Goal: Task Accomplishment & Management: Manage account settings

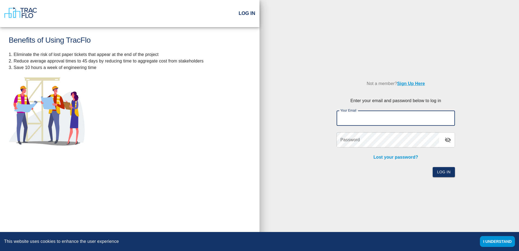
click at [378, 123] on input "Your Email" at bounding box center [396, 118] width 118 height 15
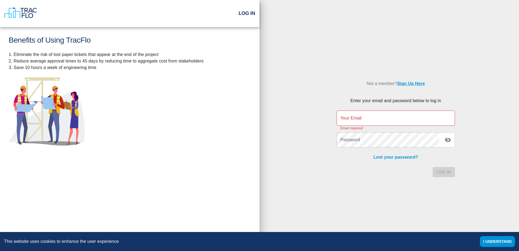
click at [415, 82] on link "Sign Up Here" at bounding box center [411, 83] width 28 height 5
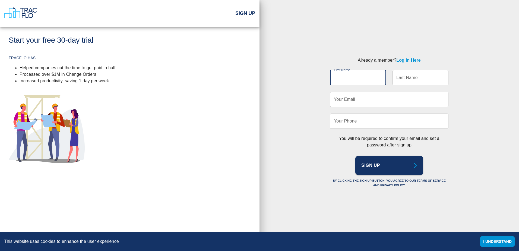
click at [368, 82] on input "First Name" at bounding box center [358, 77] width 56 height 15
type input "[PERSON_NAME]"
type input "[EMAIL_ADDRESS][PERSON_NAME][DOMAIN_NAME]"
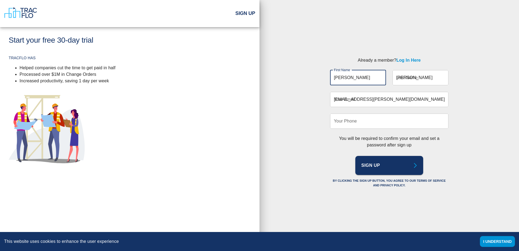
type input "5714437662"
click at [395, 98] on input "[EMAIL_ADDRESS][PERSON_NAME][DOMAIN_NAME]" at bounding box center [389, 99] width 118 height 15
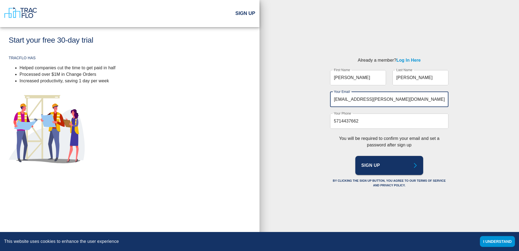
drag, startPoint x: 406, startPoint y: 93, endPoint x: 323, endPoint y: 102, distance: 83.0
click at [323, 102] on div "Already a member? Log In Here First Name [PERSON_NAME] First Name Last Name [PE…" at bounding box center [390, 123] width 136 height 150
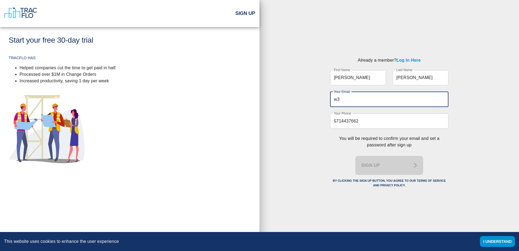
type input "w"
type input "[PERSON_NAME][EMAIL_ADDRESS][PERSON_NAME][DOMAIN_NAME]"
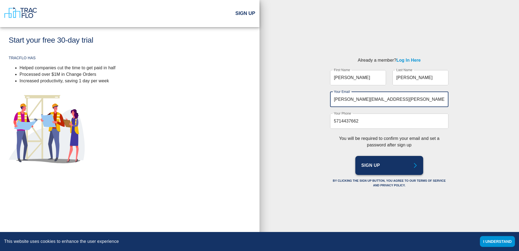
click at [403, 167] on button "Sign Up" at bounding box center [390, 165] width 68 height 19
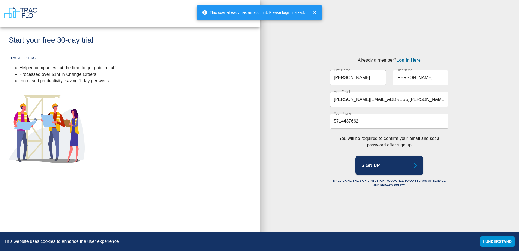
click at [406, 62] on link "Log In Here" at bounding box center [409, 60] width 24 height 5
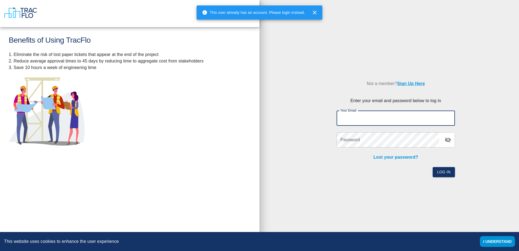
click at [367, 124] on input "Your Email" at bounding box center [396, 118] width 118 height 15
type input "[PERSON_NAME][EMAIL_ADDRESS][PERSON_NAME][DOMAIN_NAME]"
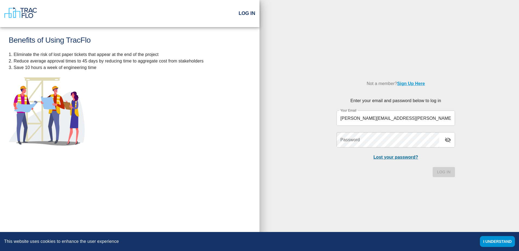
click at [403, 159] on link "Lost your password?" at bounding box center [396, 157] width 45 height 5
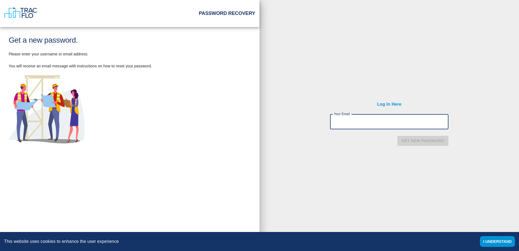
click at [392, 127] on input "Your Email" at bounding box center [389, 121] width 118 height 15
type input "[PERSON_NAME][EMAIL_ADDRESS][PERSON_NAME][DOMAIN_NAME]"
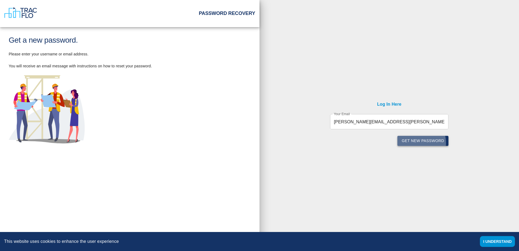
click at [417, 143] on button "Get new password" at bounding box center [423, 141] width 51 height 10
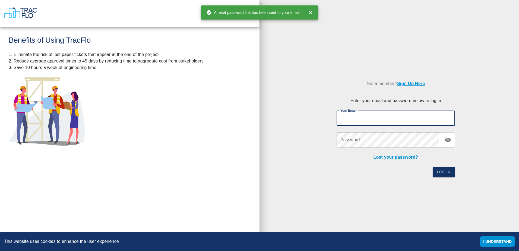
click at [357, 117] on input "Your Email" at bounding box center [396, 118] width 118 height 15
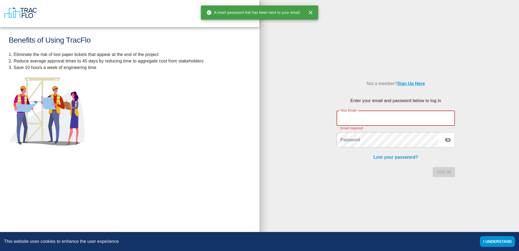
click at [403, 114] on input "Your Email" at bounding box center [396, 118] width 118 height 15
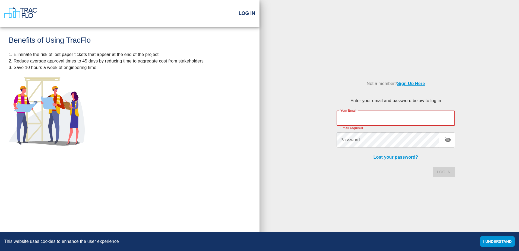
type input "[PERSON_NAME][EMAIL_ADDRESS][PERSON_NAME][DOMAIN_NAME]"
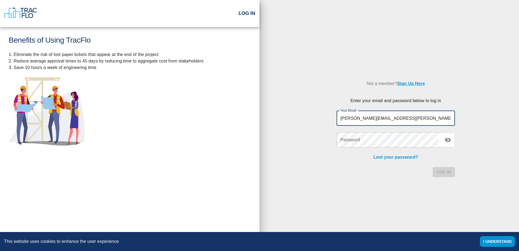
click at [362, 126] on input "[PERSON_NAME][EMAIL_ADDRESS][PERSON_NAME][DOMAIN_NAME]" at bounding box center [396, 118] width 118 height 15
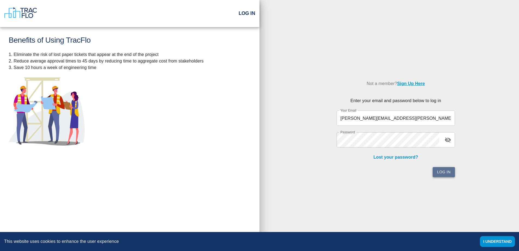
click at [445, 175] on button "Log In" at bounding box center [444, 172] width 22 height 10
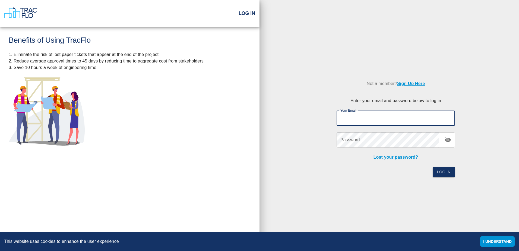
click at [427, 125] on input "Your Email" at bounding box center [396, 118] width 118 height 15
type input "[PERSON_NAME][EMAIL_ADDRESS][PERSON_NAME][DOMAIN_NAME]"
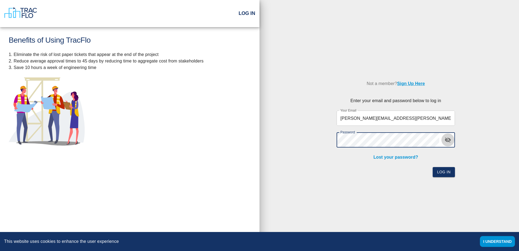
click at [452, 142] on button "toggle password visibility" at bounding box center [448, 139] width 13 height 13
click at [447, 169] on button "Log In" at bounding box center [444, 172] width 22 height 10
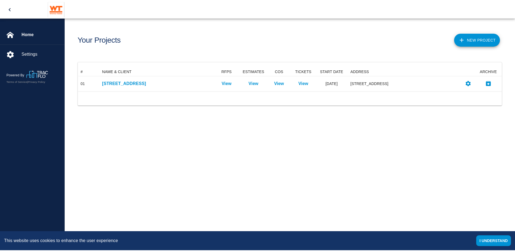
scroll to position [20, 424]
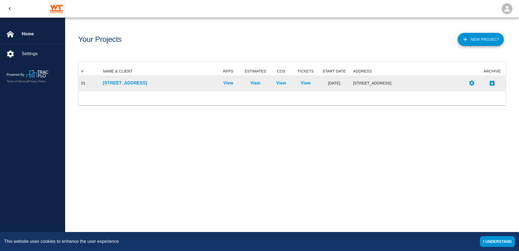
click at [175, 87] on div "111 Mass Ave Renovation" at bounding box center [157, 83] width 115 height 15
click at [145, 85] on p "111 Mass Ave Renovation" at bounding box center [157, 83] width 109 height 7
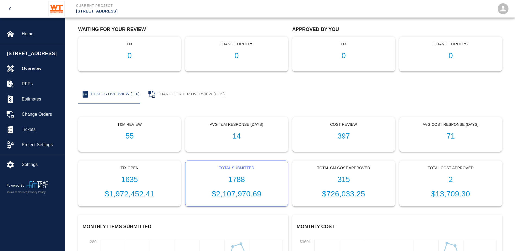
scroll to position [128, 0]
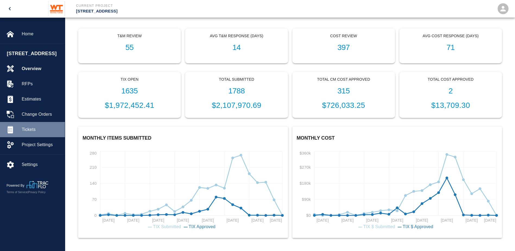
click at [38, 137] on div "Tickets" at bounding box center [32, 129] width 65 height 15
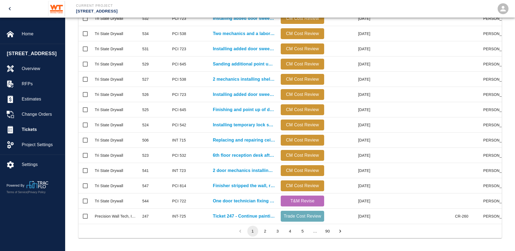
scroll to position [233, 0]
click at [265, 233] on button "2" at bounding box center [265, 230] width 11 height 11
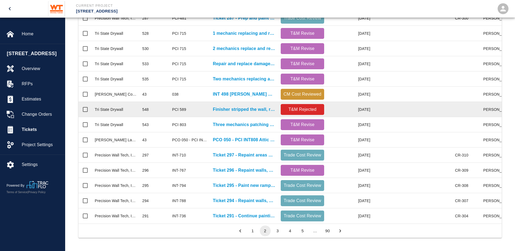
scroll to position [0, 0]
click at [239, 106] on p "Finisher stripped the wall, removing all residue after demo of..." at bounding box center [244, 109] width 62 height 7
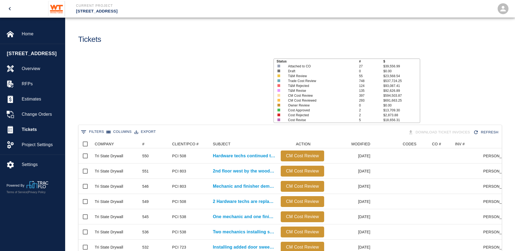
scroll to position [313, 419]
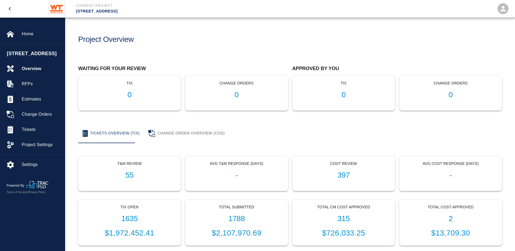
scroll to position [128, 0]
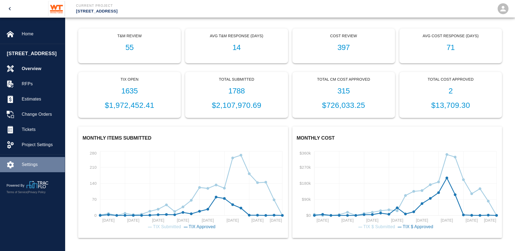
click at [25, 164] on div "Settings" at bounding box center [32, 164] width 65 height 15
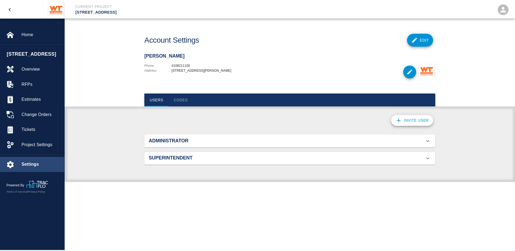
scroll to position [294, 281]
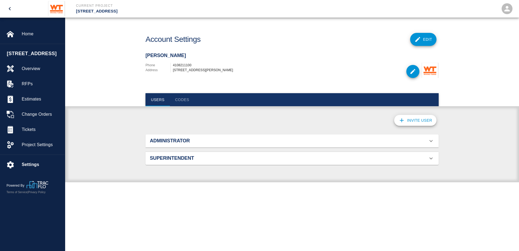
click at [295, 138] on div "Administrator" at bounding box center [289, 141] width 278 height 6
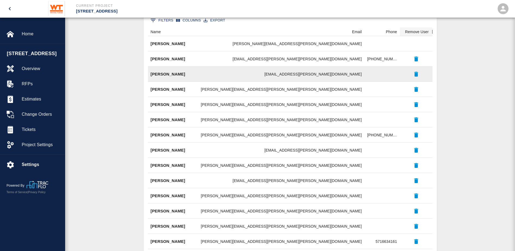
scroll to position [268, 0]
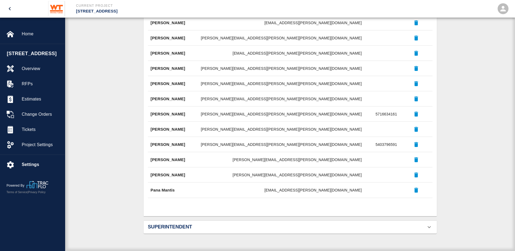
click at [235, 231] on div "Superintendent" at bounding box center [290, 227] width 293 height 13
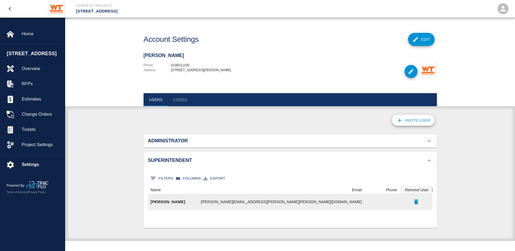
scroll to position [0, 0]
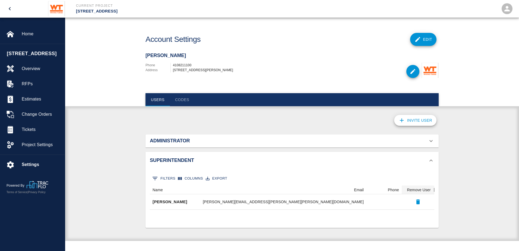
click at [258, 143] on div "Administrator" at bounding box center [289, 141] width 278 height 6
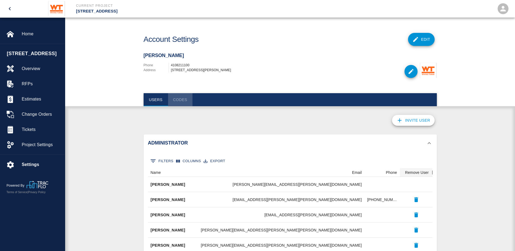
click at [180, 102] on button "Codes" at bounding box center [180, 99] width 24 height 13
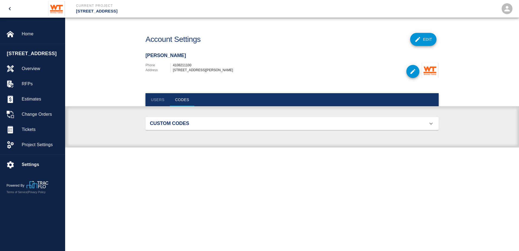
scroll to position [35, 281]
click at [180, 123] on h2 "Custom Codes" at bounding box center [196, 124] width 93 height 6
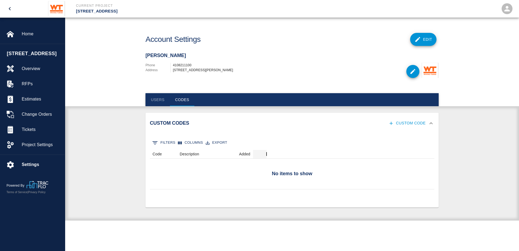
click at [166, 95] on button "Users" at bounding box center [158, 99] width 24 height 13
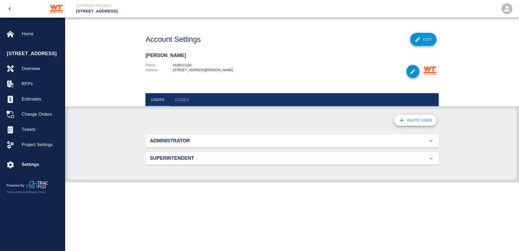
scroll to position [294, 281]
click at [510, 10] on icon "open" at bounding box center [507, 9] width 8 height 8
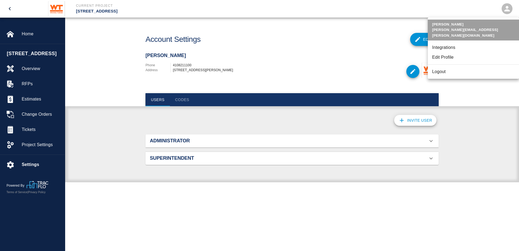
click at [438, 55] on li "Edit Profile" at bounding box center [473, 57] width 91 height 10
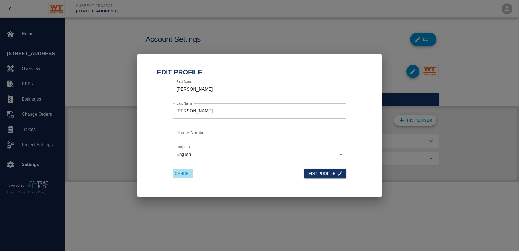
click at [187, 174] on button "Cancel" at bounding box center [183, 174] width 20 height 10
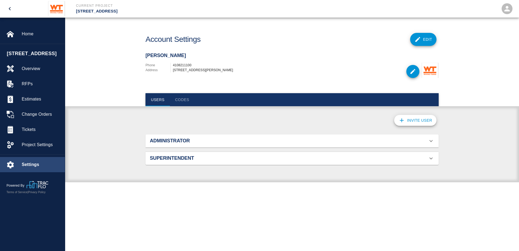
click at [31, 168] on span "Settings" at bounding box center [41, 164] width 39 height 7
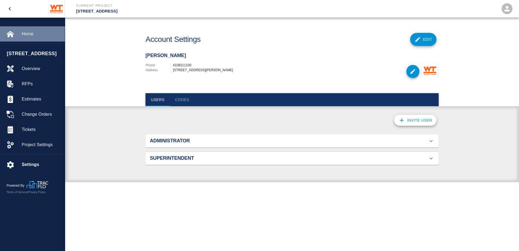
click at [45, 37] on span "Home" at bounding box center [41, 34] width 39 height 7
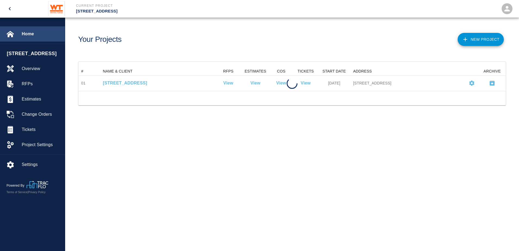
scroll to position [20, 424]
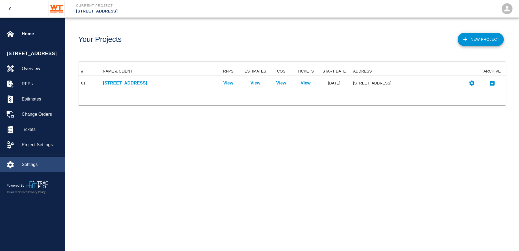
click at [30, 168] on span "Settings" at bounding box center [41, 164] width 39 height 7
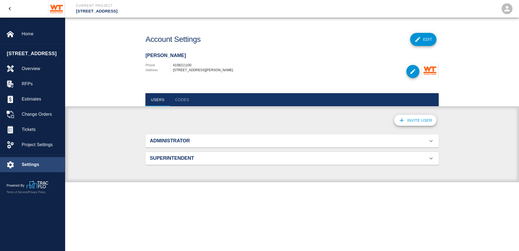
scroll to position [294, 281]
click at [364, 74] on div at bounding box center [365, 71] width 147 height 17
drag, startPoint x: 364, startPoint y: 74, endPoint x: 357, endPoint y: 79, distance: 8.4
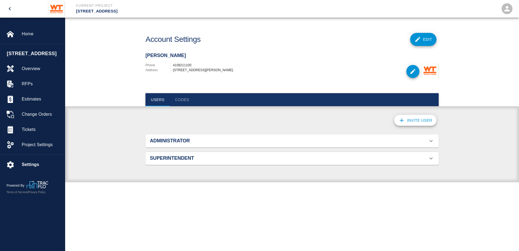
click at [357, 79] on div at bounding box center [365, 71] width 147 height 17
click at [181, 98] on button "Codes" at bounding box center [182, 99] width 24 height 13
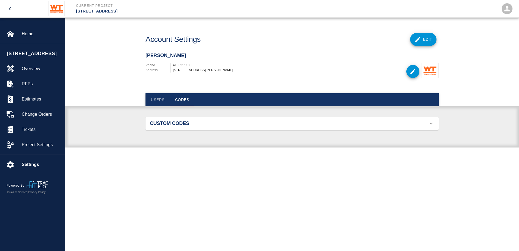
scroll to position [35, 281]
click at [145, 102] on div "Users Codes" at bounding box center [292, 99] width 454 height 13
click at [156, 100] on button "Users" at bounding box center [158, 99] width 24 height 13
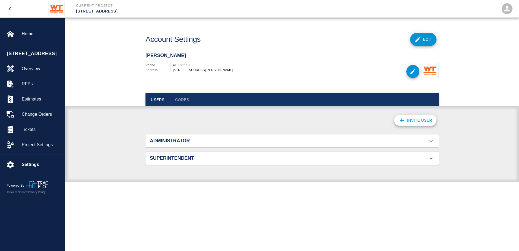
scroll to position [0, 0]
click at [508, 7] on icon "open" at bounding box center [507, 8] width 5 height 5
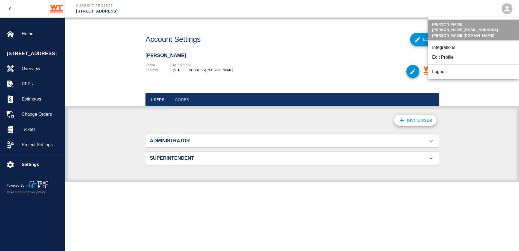
click at [446, 52] on li "Edit Profile" at bounding box center [473, 57] width 91 height 10
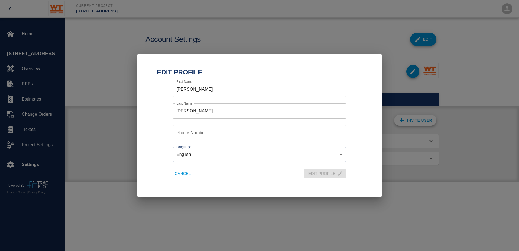
click at [229, 195] on div "Edit Profile First Name Sebastian First Name Last Name Dominguez Last Name Phon…" at bounding box center [259, 125] width 245 height 143
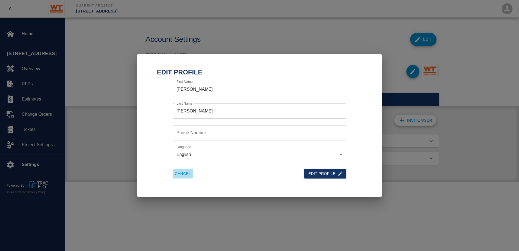
click at [186, 175] on button "Cancel" at bounding box center [183, 174] width 20 height 10
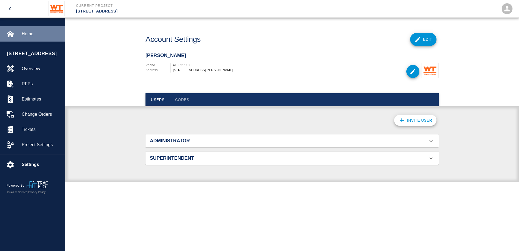
click at [33, 35] on span "Home" at bounding box center [41, 34] width 39 height 7
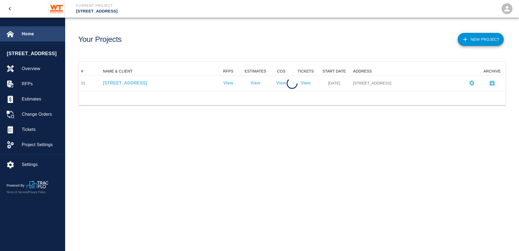
scroll to position [20, 424]
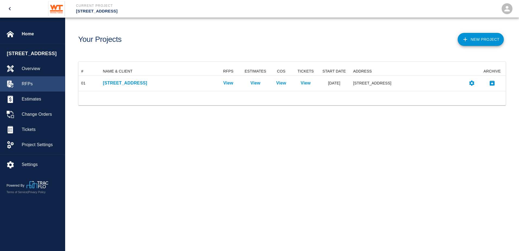
click at [25, 85] on div "RFPs" at bounding box center [32, 83] width 65 height 15
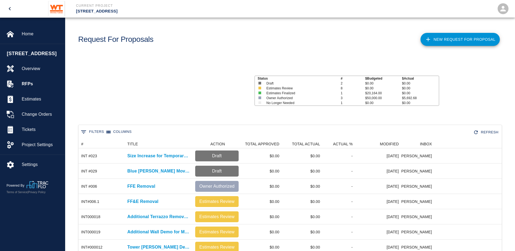
scroll to position [4, 4]
click at [23, 60] on div "111 Mass Ave Renovation" at bounding box center [32, 53] width 65 height 13
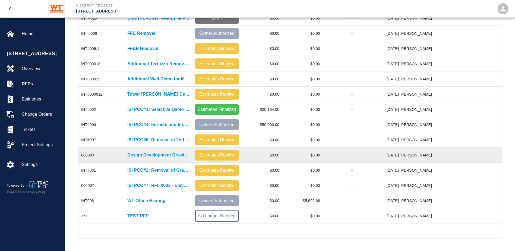
scroll to position [0, 0]
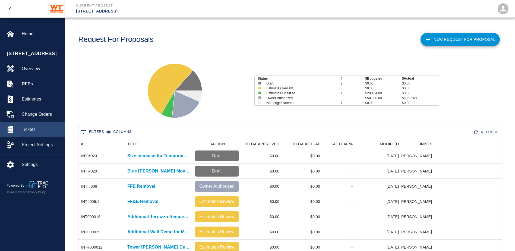
click at [28, 131] on div "Tickets" at bounding box center [32, 129] width 65 height 15
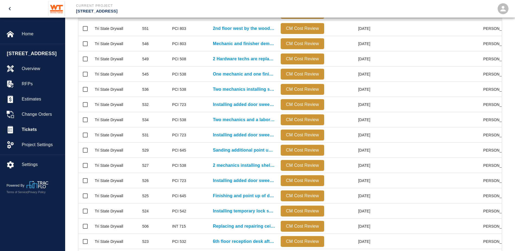
scroll to position [233, 0]
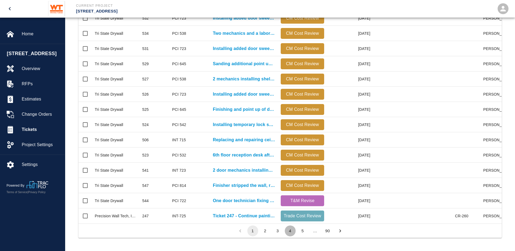
click at [295, 229] on button "4" at bounding box center [290, 230] width 11 height 11
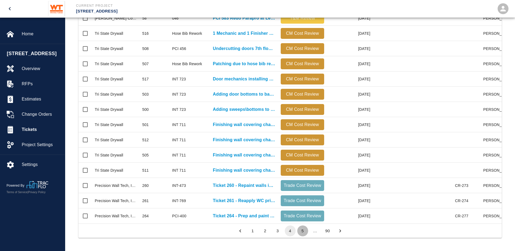
click at [303, 231] on button "5" at bounding box center [302, 230] width 11 height 11
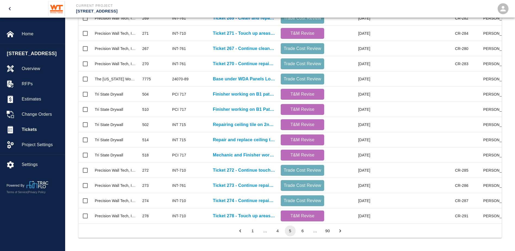
click at [303, 232] on button "6" at bounding box center [302, 230] width 11 height 11
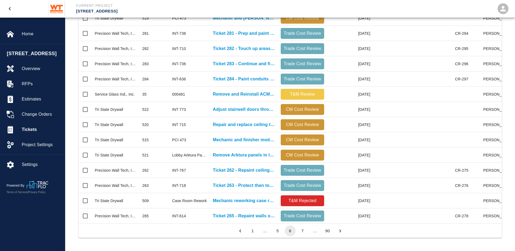
click at [303, 232] on button "7" at bounding box center [302, 230] width 11 height 11
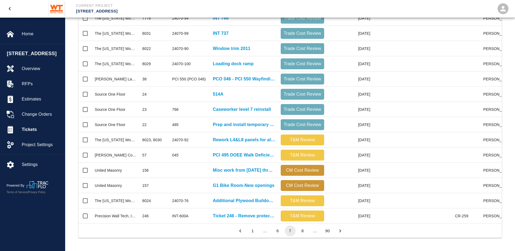
click at [325, 228] on button "90" at bounding box center [327, 230] width 11 height 11
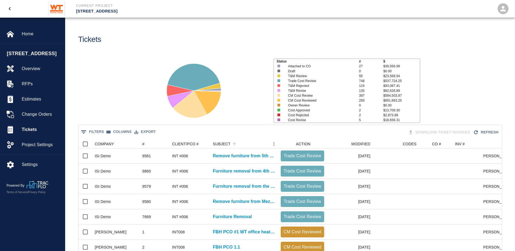
scroll to position [51, 0]
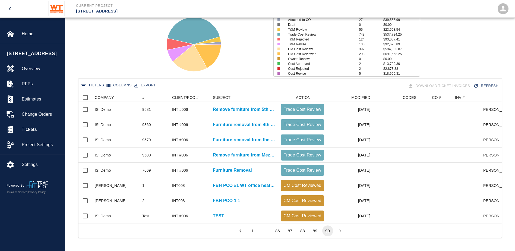
click at [315, 228] on button "89" at bounding box center [315, 230] width 11 height 11
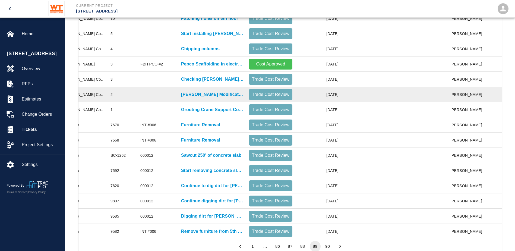
scroll to position [0, 67]
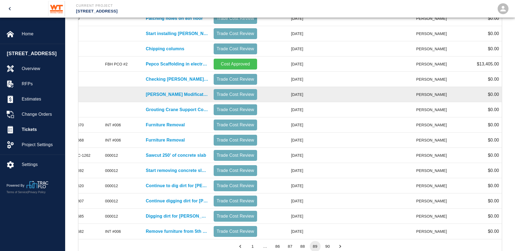
drag, startPoint x: 397, startPoint y: 93, endPoint x: 431, endPoint y: 93, distance: 34.0
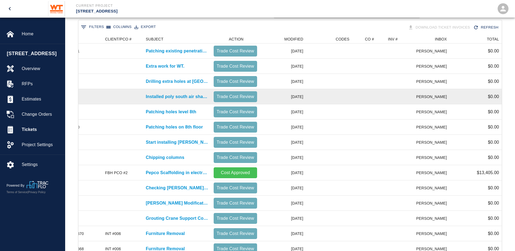
scroll to position [51, 0]
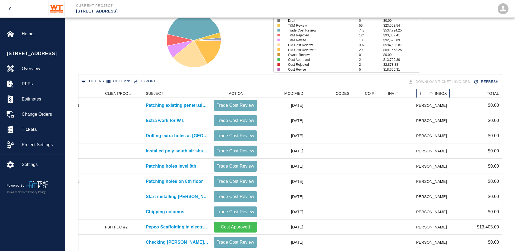
click at [441, 91] on div "INBOX" at bounding box center [441, 93] width 12 height 9
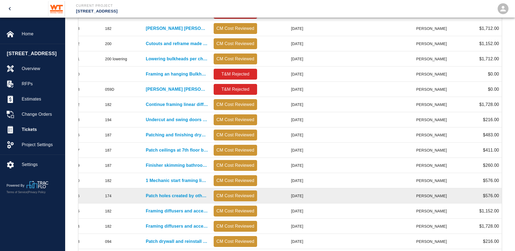
scroll to position [233, 0]
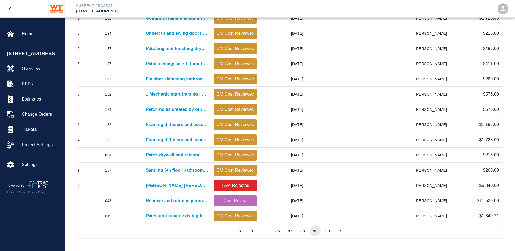
click at [245, 231] on button "Go to previous page" at bounding box center [240, 230] width 11 height 11
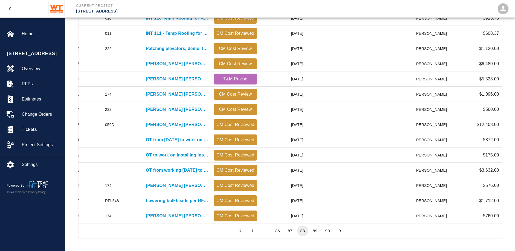
click at [240, 230] on icon "Go to previous page" at bounding box center [240, 231] width 6 height 6
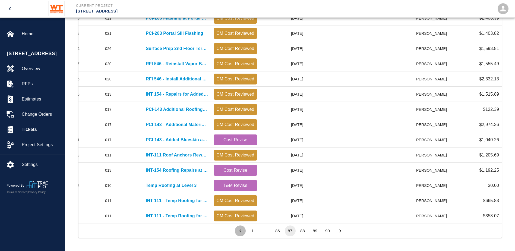
click at [240, 230] on icon "Go to previous page" at bounding box center [240, 231] width 6 height 6
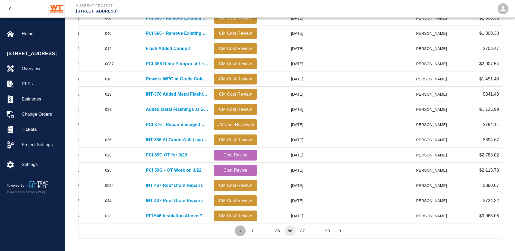
click at [240, 230] on icon "Go to previous page" at bounding box center [240, 231] width 6 height 6
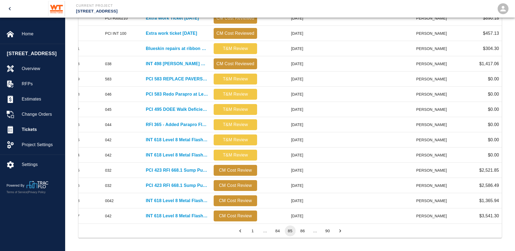
click at [240, 230] on icon "Go to previous page" at bounding box center [240, 231] width 6 height 6
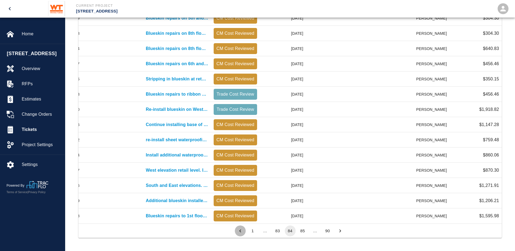
click at [240, 230] on icon "Go to previous page" at bounding box center [240, 231] width 6 height 6
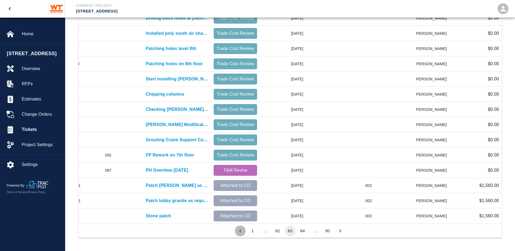
click at [240, 230] on icon "Go to previous page" at bounding box center [240, 231] width 6 height 6
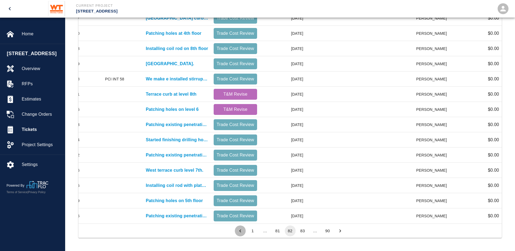
click at [240, 230] on icon "Go to previous page" at bounding box center [240, 231] width 6 height 6
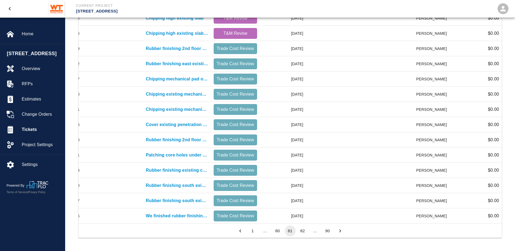
click at [240, 230] on icon "Go to previous page" at bounding box center [240, 231] width 6 height 6
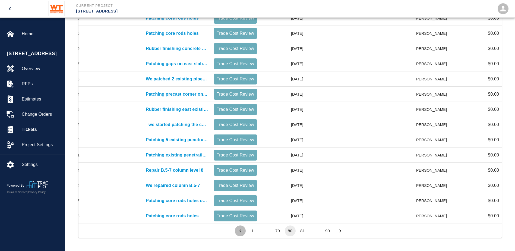
click at [240, 230] on icon "Go to previous page" at bounding box center [240, 231] width 6 height 6
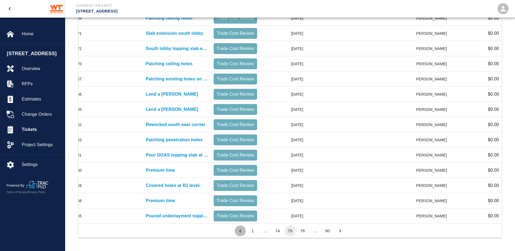
click at [240, 230] on icon "Go to previous page" at bounding box center [240, 231] width 6 height 6
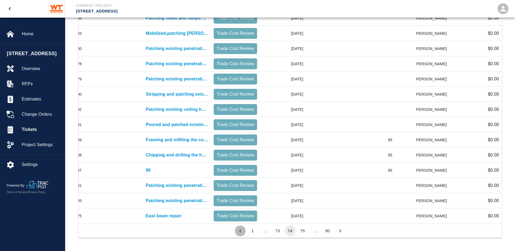
click at [240, 230] on icon "Go to previous page" at bounding box center [240, 231] width 6 height 6
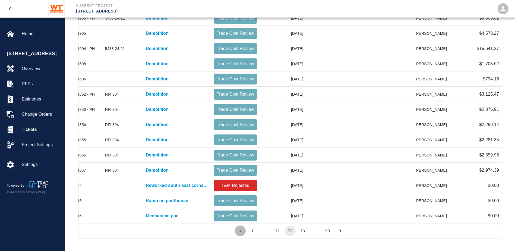
click at [240, 230] on icon "Go to previous page" at bounding box center [240, 231] width 6 height 6
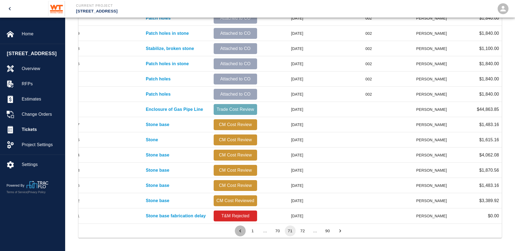
click at [240, 230] on icon "Go to previous page" at bounding box center [240, 231] width 6 height 6
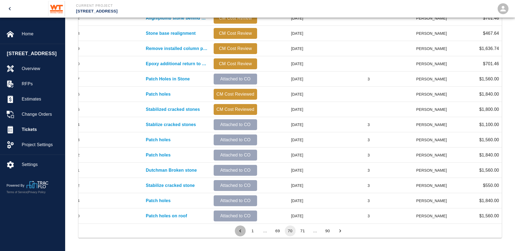
click at [240, 230] on icon "Go to previous page" at bounding box center [240, 231] width 6 height 6
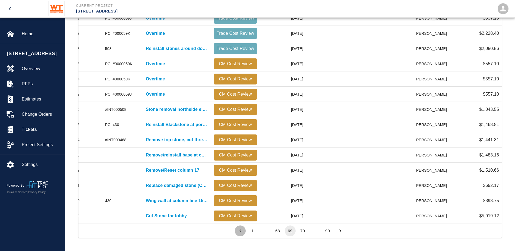
click at [240, 230] on icon "Go to previous page" at bounding box center [240, 231] width 6 height 6
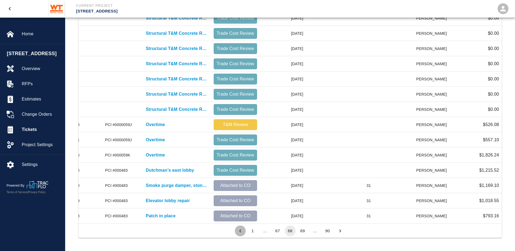
click at [240, 230] on icon "Go to previous page" at bounding box center [240, 231] width 6 height 6
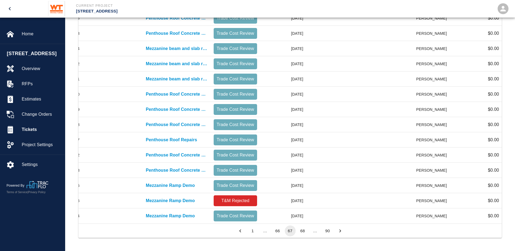
click at [240, 230] on icon "Go to previous page" at bounding box center [240, 231] width 6 height 6
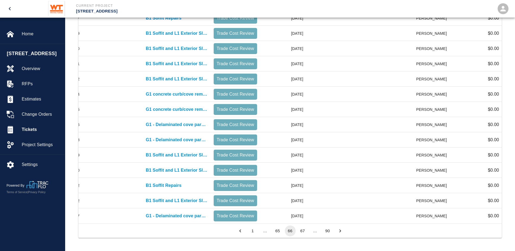
click at [240, 230] on icon "Go to previous page" at bounding box center [240, 231] width 6 height 6
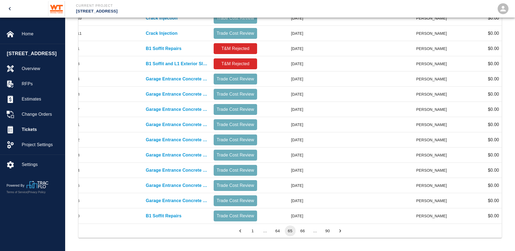
click at [240, 230] on icon "Go to previous page" at bounding box center [240, 231] width 6 height 6
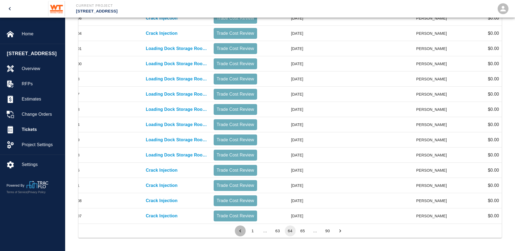
click at [240, 230] on icon "Go to previous page" at bounding box center [240, 231] width 6 height 6
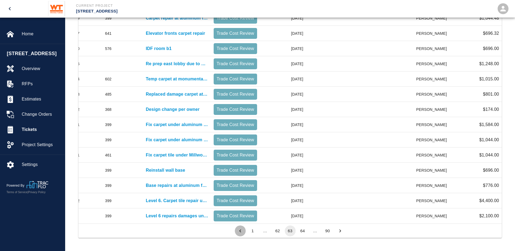
click at [240, 230] on icon "Go to previous page" at bounding box center [240, 231] width 6 height 6
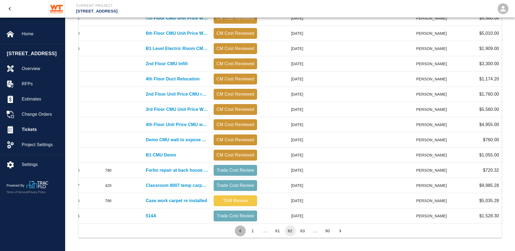
click at [240, 230] on icon "Go to previous page" at bounding box center [240, 231] width 6 height 6
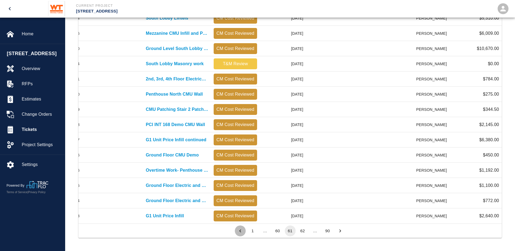
click at [240, 230] on icon "Go to previous page" at bounding box center [240, 231] width 6 height 6
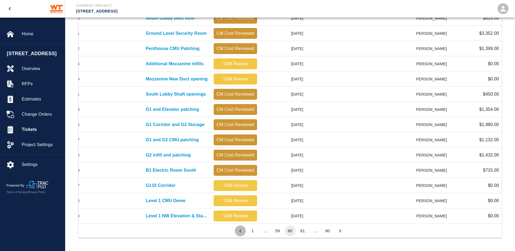
click at [240, 230] on icon "Go to previous page" at bounding box center [240, 231] width 6 height 6
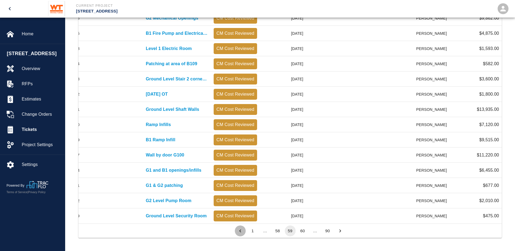
click at [240, 230] on icon "Go to previous page" at bounding box center [240, 231] width 6 height 6
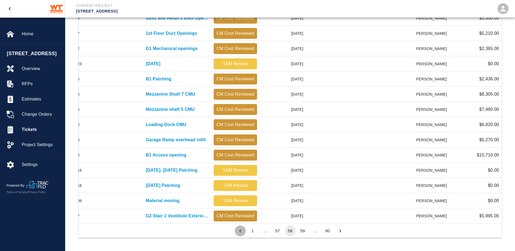
click at [240, 230] on icon "Go to previous page" at bounding box center [240, 231] width 6 height 6
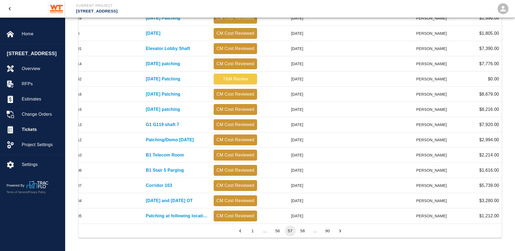
click at [240, 230] on icon "Go to previous page" at bounding box center [240, 231] width 6 height 6
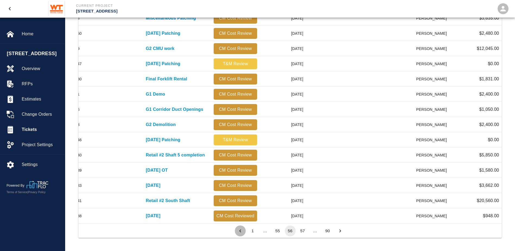
click at [240, 230] on icon "Go to previous page" at bounding box center [240, 231] width 6 height 6
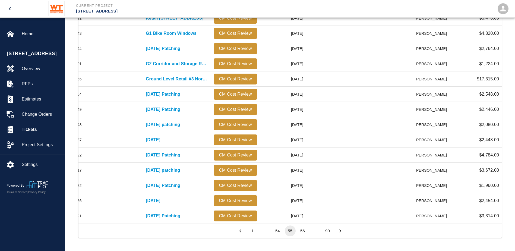
click at [240, 230] on icon "Go to previous page" at bounding box center [240, 231] width 6 height 6
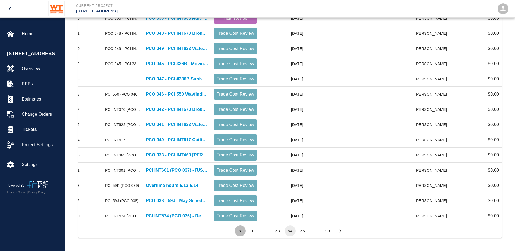
click at [240, 230] on icon "Go to previous page" at bounding box center [240, 231] width 6 height 6
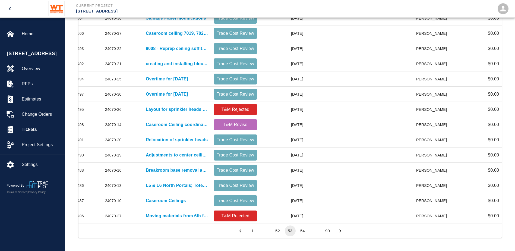
click at [240, 230] on icon "Go to previous page" at bounding box center [240, 231] width 6 height 6
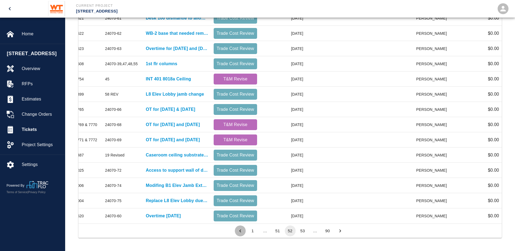
click at [240, 230] on icon "Go to previous page" at bounding box center [240, 231] width 6 height 6
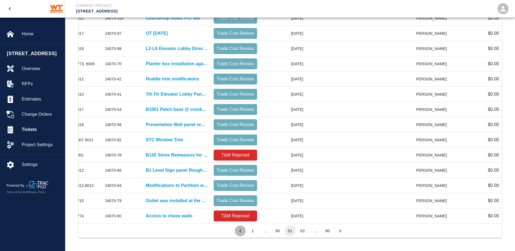
click at [240, 230] on icon "Go to previous page" at bounding box center [240, 231] width 6 height 6
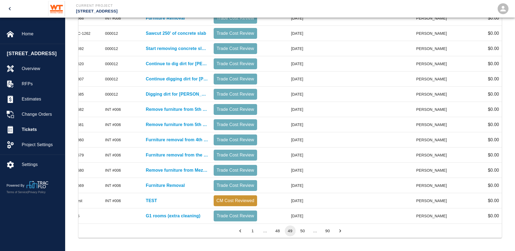
click at [240, 230] on icon "Go to previous page" at bounding box center [240, 231] width 6 height 6
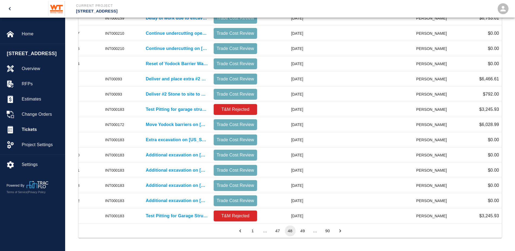
click at [240, 230] on icon "Go to previous page" at bounding box center [240, 231] width 6 height 6
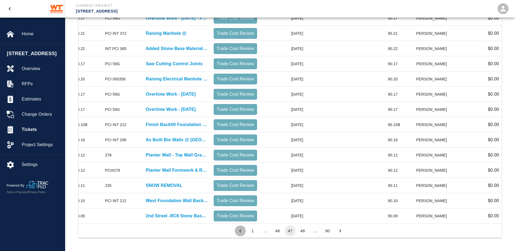
click at [240, 230] on icon "Go to previous page" at bounding box center [240, 231] width 6 height 6
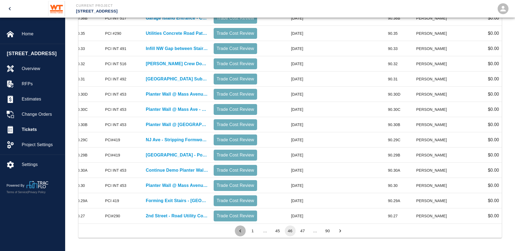
click at [240, 230] on icon "Go to previous page" at bounding box center [240, 231] width 6 height 6
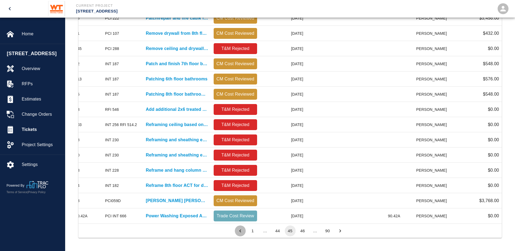
click at [240, 230] on icon "Go to previous page" at bounding box center [240, 231] width 6 height 6
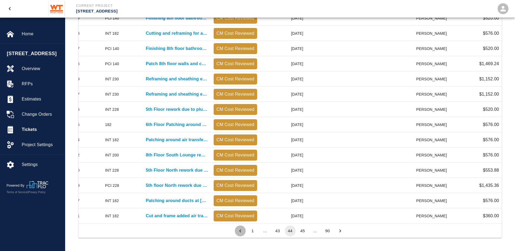
click at [240, 230] on icon "Go to previous page" at bounding box center [240, 231] width 6 height 6
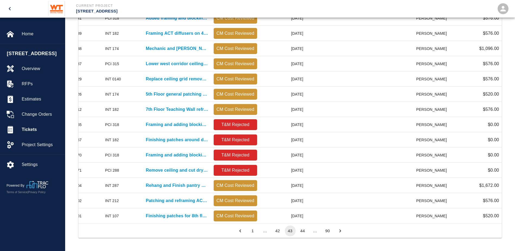
click at [240, 230] on icon "Go to previous page" at bounding box center [240, 231] width 6 height 6
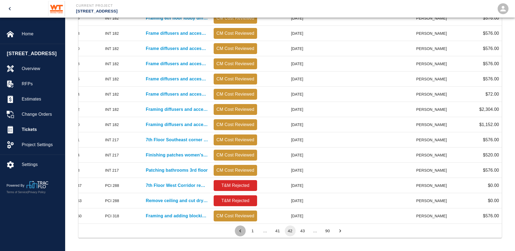
click at [240, 230] on icon "Go to previous page" at bounding box center [240, 231] width 6 height 6
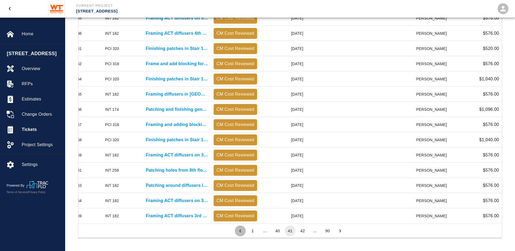
click at [240, 230] on icon "Go to previous page" at bounding box center [240, 231] width 6 height 6
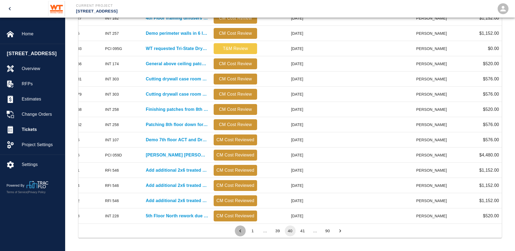
click at [240, 230] on icon "Go to previous page" at bounding box center [240, 231] width 6 height 6
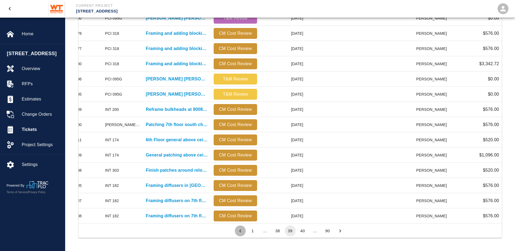
click at [240, 230] on icon "Go to previous page" at bounding box center [240, 231] width 6 height 6
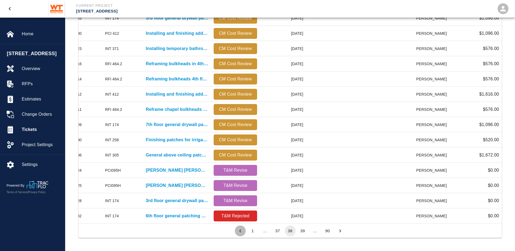
click at [240, 230] on icon "Go to previous page" at bounding box center [240, 231] width 6 height 6
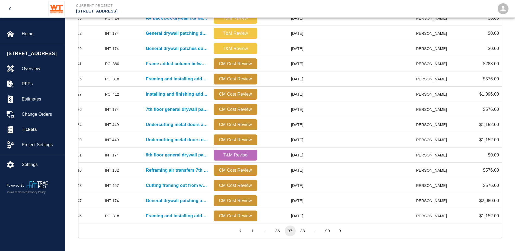
click at [240, 230] on icon "Go to previous page" at bounding box center [240, 231] width 6 height 6
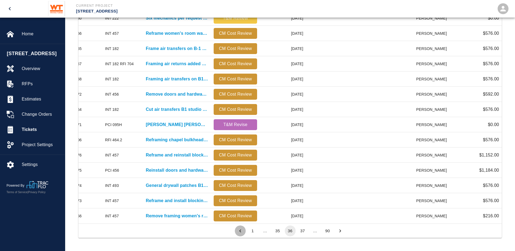
click at [240, 230] on icon "Go to previous page" at bounding box center [240, 231] width 6 height 6
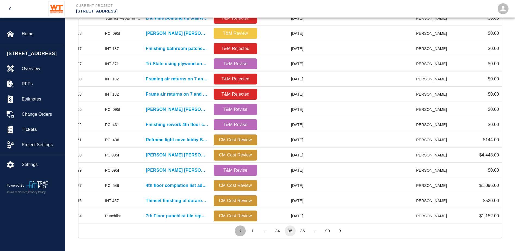
click at [240, 230] on icon "Go to previous page" at bounding box center [240, 231] width 6 height 6
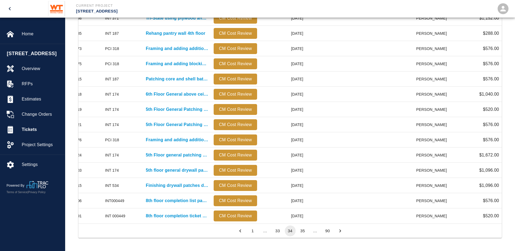
click at [240, 230] on icon "Go to previous page" at bounding box center [240, 231] width 6 height 6
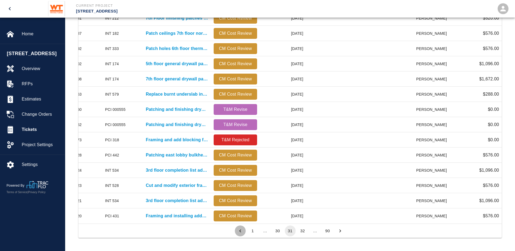
click at [240, 230] on icon "Go to previous page" at bounding box center [240, 231] width 6 height 6
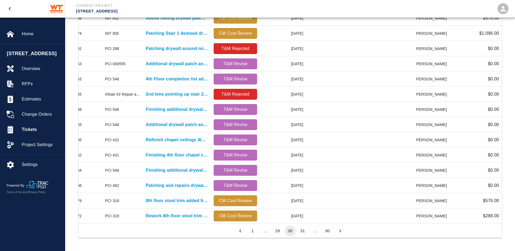
click at [240, 230] on icon "Go to previous page" at bounding box center [240, 231] width 6 height 6
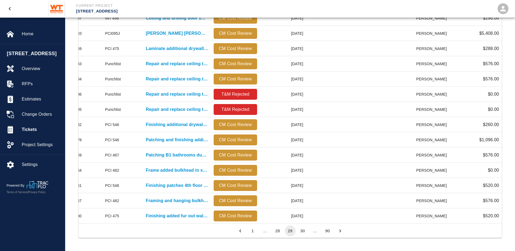
click at [240, 230] on icon "Go to previous page" at bounding box center [240, 231] width 6 height 6
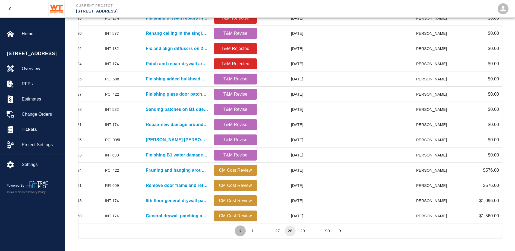
click at [240, 230] on icon "Go to previous page" at bounding box center [240, 231] width 6 height 6
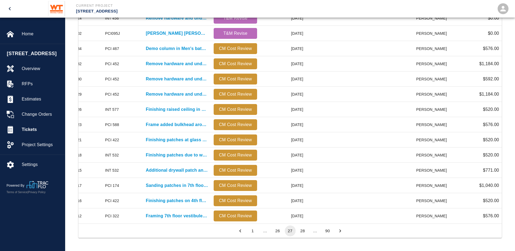
click at [240, 230] on icon "Go to previous page" at bounding box center [240, 231] width 6 height 6
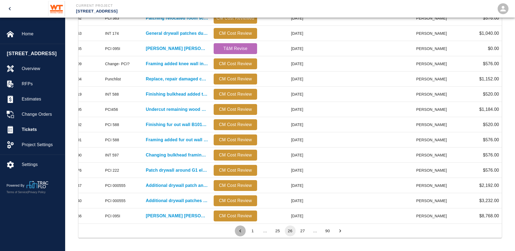
click at [240, 230] on icon "Go to previous page" at bounding box center [240, 231] width 6 height 6
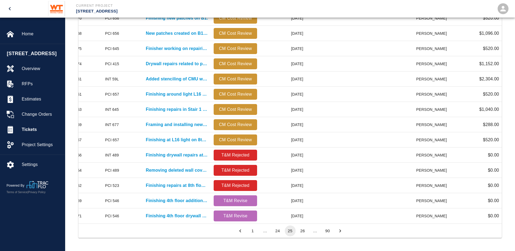
click at [240, 230] on icon "Go to previous page" at bounding box center [240, 231] width 6 height 6
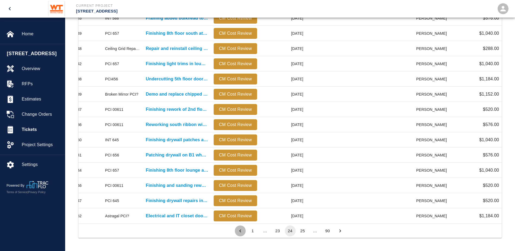
click at [240, 230] on icon "Go to previous page" at bounding box center [240, 231] width 6 height 6
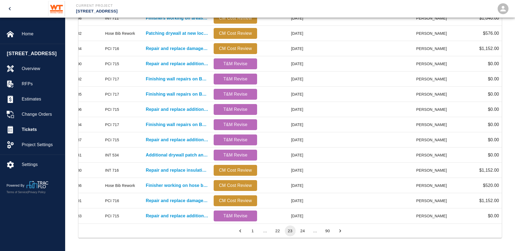
click at [240, 230] on icon "Go to previous page" at bounding box center [240, 231] width 6 height 6
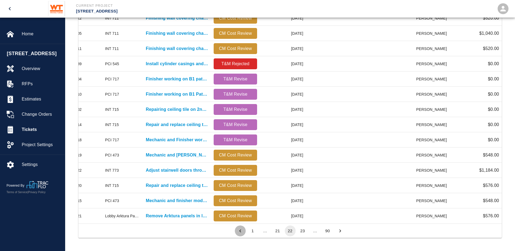
click at [240, 230] on icon "Go to previous page" at bounding box center [240, 231] width 6 height 6
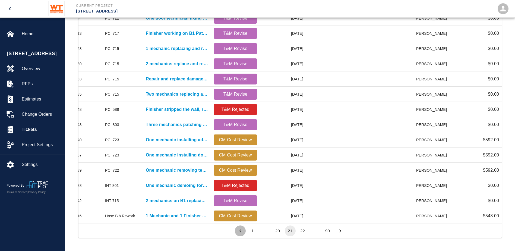
click at [240, 230] on icon "Go to previous page" at bounding box center [240, 231] width 6 height 6
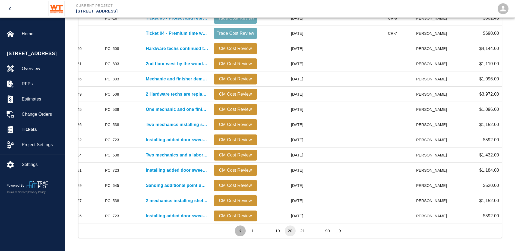
click at [240, 230] on icon "Go to previous page" at bounding box center [240, 231] width 6 height 6
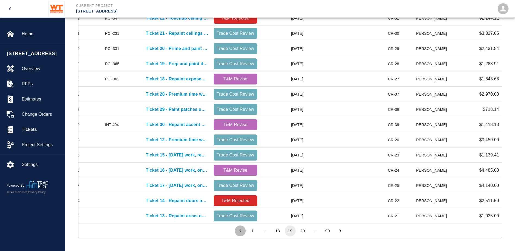
click at [240, 230] on icon "Go to previous page" at bounding box center [240, 231] width 6 height 6
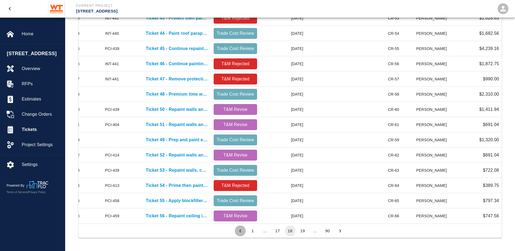
click at [240, 230] on icon "Go to previous page" at bounding box center [240, 231] width 6 height 6
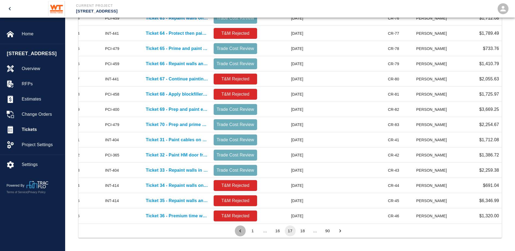
click at [240, 230] on icon "Go to previous page" at bounding box center [240, 231] width 6 height 6
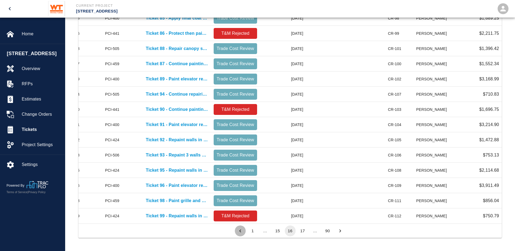
click at [240, 230] on icon "Go to previous page" at bounding box center [240, 231] width 6 height 6
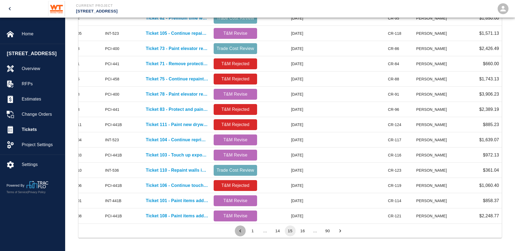
click at [240, 230] on icon "Go to previous page" at bounding box center [240, 231] width 6 height 6
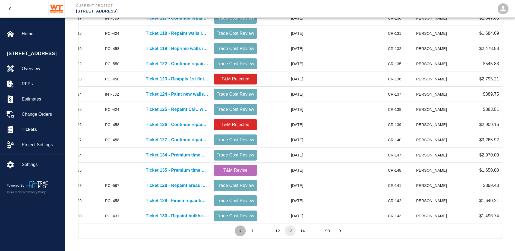
click at [240, 230] on icon "Go to previous page" at bounding box center [240, 231] width 6 height 6
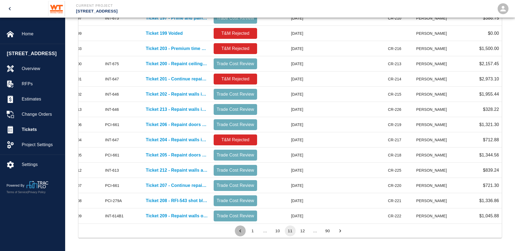
click at [240, 230] on icon "Go to previous page" at bounding box center [240, 231] width 6 height 6
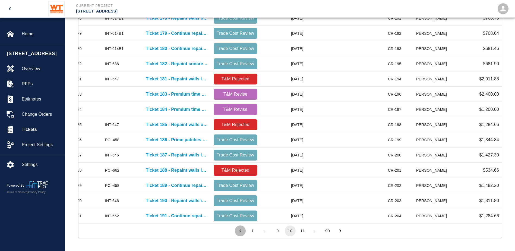
click at [240, 230] on icon "Go to previous page" at bounding box center [240, 231] width 6 height 6
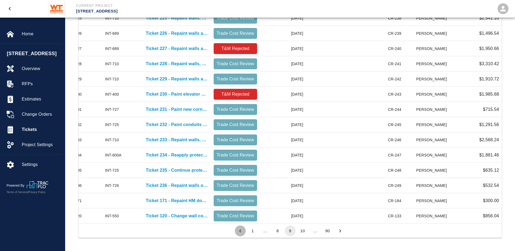
click at [240, 230] on icon "Go to previous page" at bounding box center [240, 231] width 6 height 6
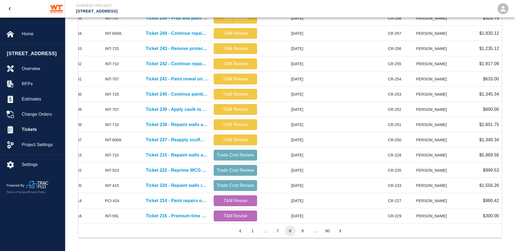
click at [240, 230] on icon "Go to previous page" at bounding box center [240, 231] width 6 height 6
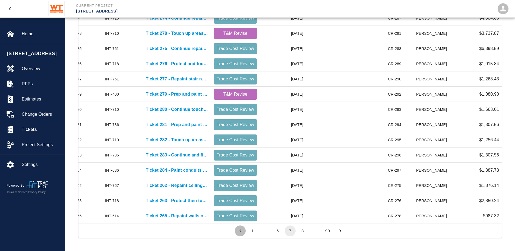
click at [240, 230] on icon "Go to previous page" at bounding box center [240, 231] width 6 height 6
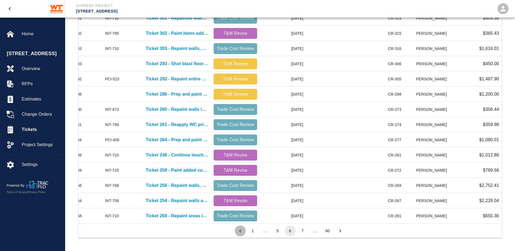
click at [240, 230] on icon "Go to previous page" at bounding box center [240, 231] width 6 height 6
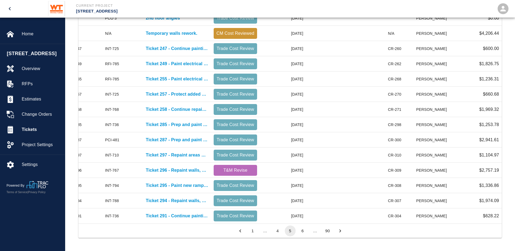
click at [281, 232] on button "4" at bounding box center [277, 230] width 11 height 11
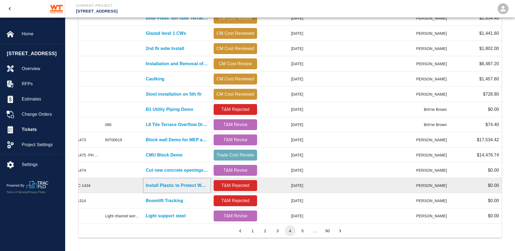
click at [186, 182] on p "Install Plastic to Protect WT office that gets demolished later..." at bounding box center [177, 185] width 62 height 7
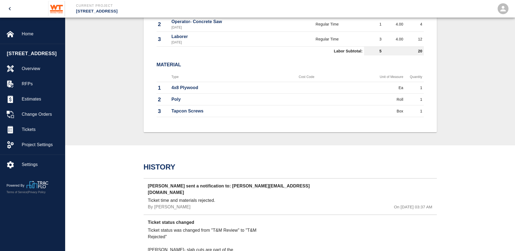
scroll to position [326, 0]
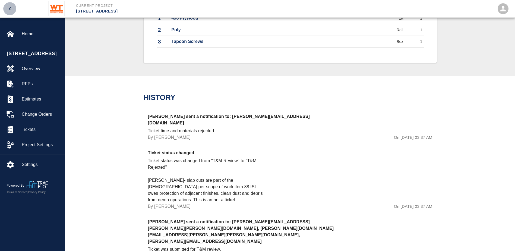
click at [7, 7] on icon "open drawer" at bounding box center [10, 8] width 7 height 7
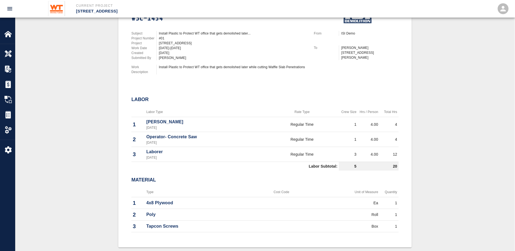
scroll to position [136, 0]
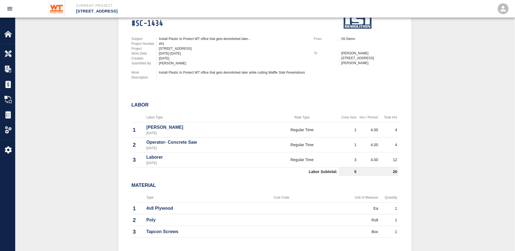
click at [81, 7] on p "Current Project" at bounding box center [181, 5] width 211 height 5
click at [83, 9] on p "111 Mass Ave Renovation" at bounding box center [181, 11] width 211 height 6
click at [83, 11] on p "111 Mass Ave Renovation" at bounding box center [181, 11] width 211 height 6
click at [14, 37] on div at bounding box center [11, 34] width 15 height 8
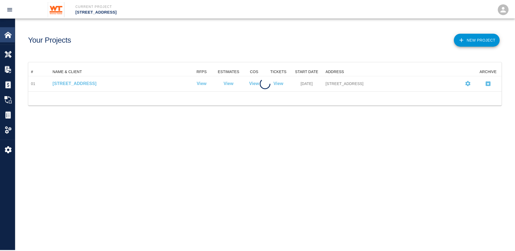
scroll to position [20, 473]
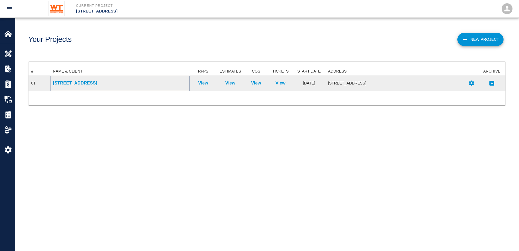
click at [93, 80] on p "111 Mass Ave Renovation" at bounding box center [120, 83] width 134 height 7
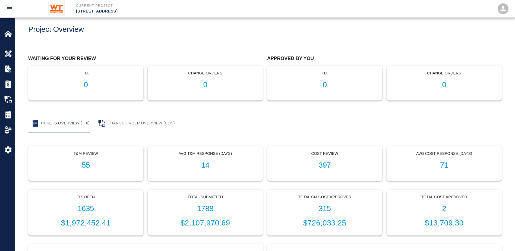
scroll to position [27, 0]
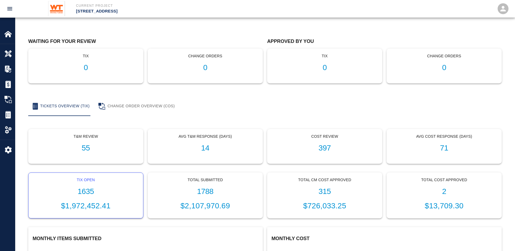
click at [133, 193] on h1 "1635" at bounding box center [86, 191] width 106 height 9
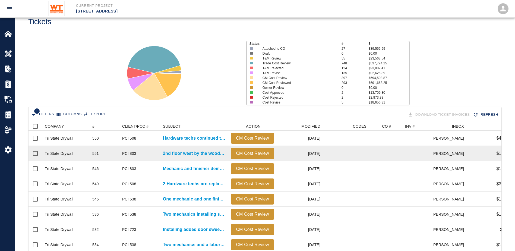
scroll to position [16, 0]
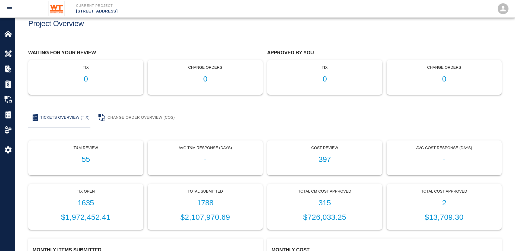
scroll to position [27, 0]
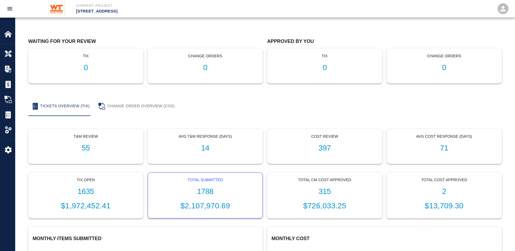
click at [201, 190] on h1 "1788" at bounding box center [205, 191] width 106 height 9
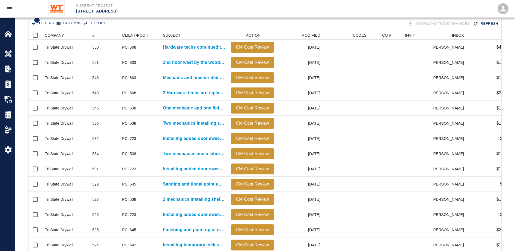
scroll to position [233, 0]
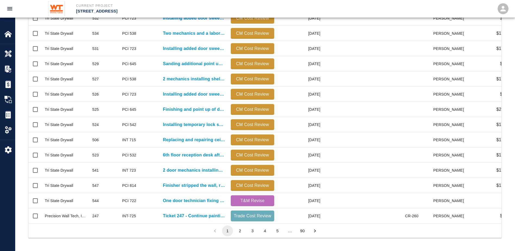
click at [248, 228] on li "3" at bounding box center [252, 230] width 12 height 11
click at [256, 230] on button "3" at bounding box center [252, 230] width 11 height 11
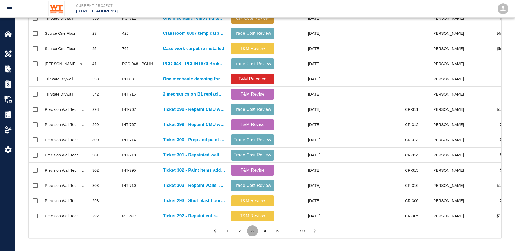
click at [256, 230] on button "3" at bounding box center [252, 230] width 11 height 11
click at [282, 231] on button "5" at bounding box center [277, 230] width 11 height 11
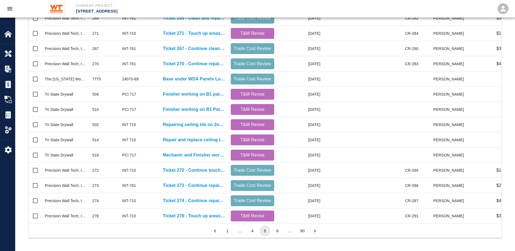
click at [288, 230] on div "…" at bounding box center [290, 231] width 11 height 6
click at [311, 231] on button "Go to next page" at bounding box center [315, 230] width 11 height 11
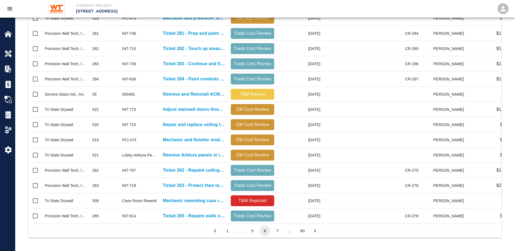
click at [311, 231] on button "Go to next page" at bounding box center [315, 230] width 11 height 11
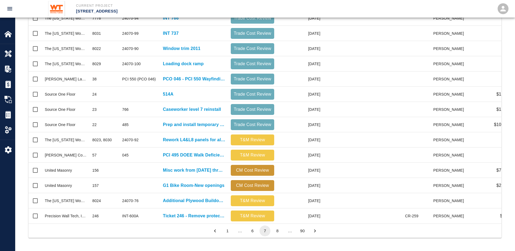
click at [311, 231] on button "Go to next page" at bounding box center [315, 230] width 11 height 11
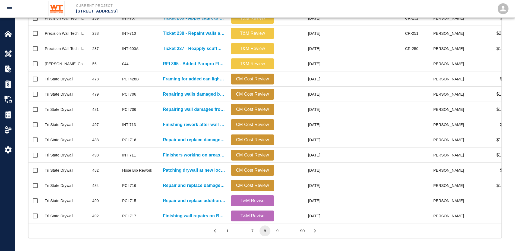
click at [311, 231] on button "Go to next page" at bounding box center [315, 230] width 11 height 11
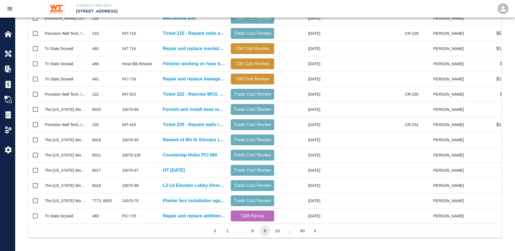
click at [311, 231] on button "Go to next page" at bounding box center [315, 230] width 11 height 11
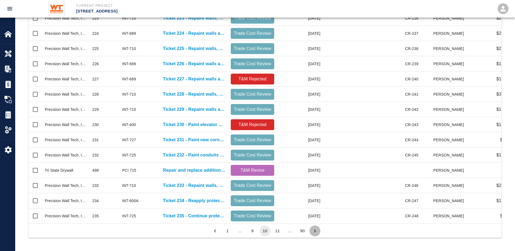
click at [311, 231] on button "Go to next page" at bounding box center [315, 230] width 11 height 11
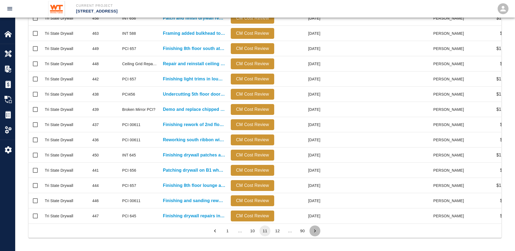
click at [311, 231] on button "Go to next page" at bounding box center [315, 230] width 11 height 11
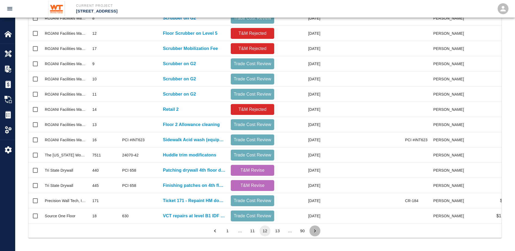
click at [311, 231] on button "Go to next page" at bounding box center [315, 230] width 11 height 11
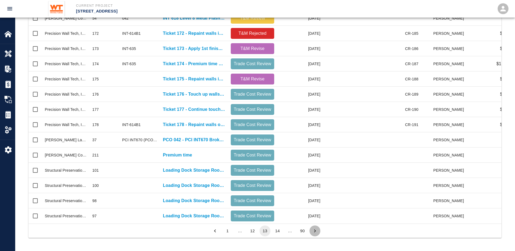
click at [311, 231] on button "Go to next page" at bounding box center [315, 230] width 11 height 11
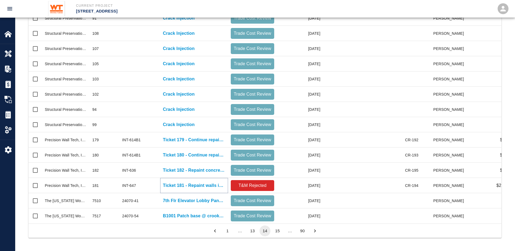
click at [204, 182] on p "Ticket 181 - Repaint walls in classrooms and corridors on 3rd floor" at bounding box center [194, 185] width 62 height 7
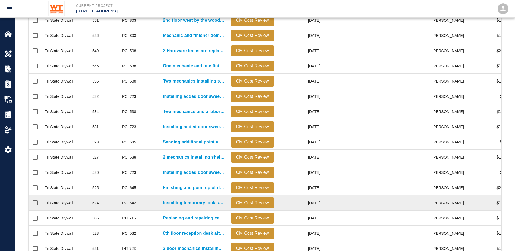
scroll to position [233, 0]
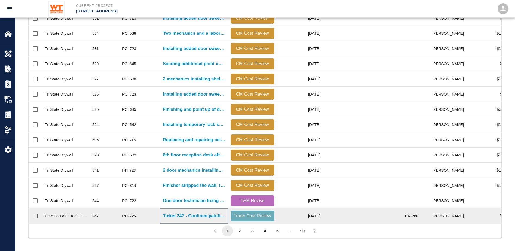
click at [186, 213] on p "Ticket 247 - Continue painting conduits in corridors at G-1 garage" at bounding box center [194, 216] width 62 height 7
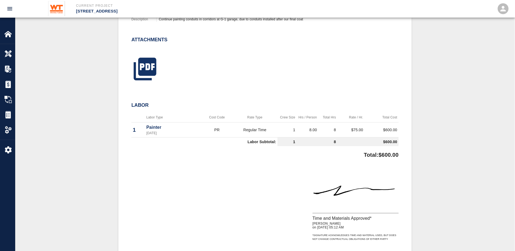
scroll to position [190, 0]
